Goal: Transaction & Acquisition: Purchase product/service

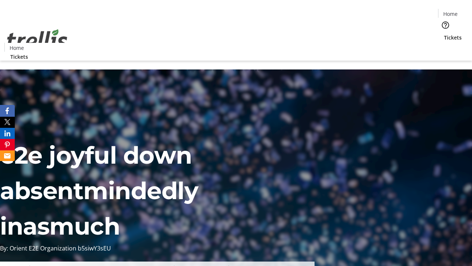
click at [444, 34] on span "Tickets" at bounding box center [453, 38] width 18 height 8
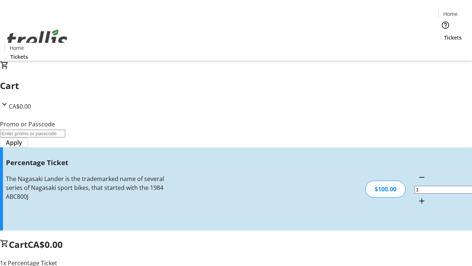
type input "FOO"
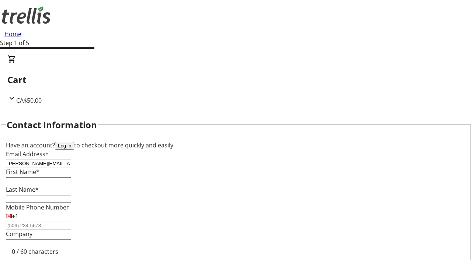
type input "[PERSON_NAME][EMAIL_ADDRESS][DOMAIN_NAME]"
type input "[PERSON_NAME]"
type input "DuBuque"
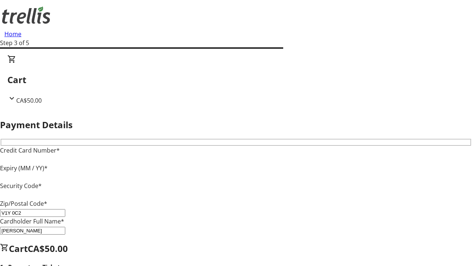
type input "V1Y 0C2"
